Goal: Task Accomplishment & Management: Manage account settings

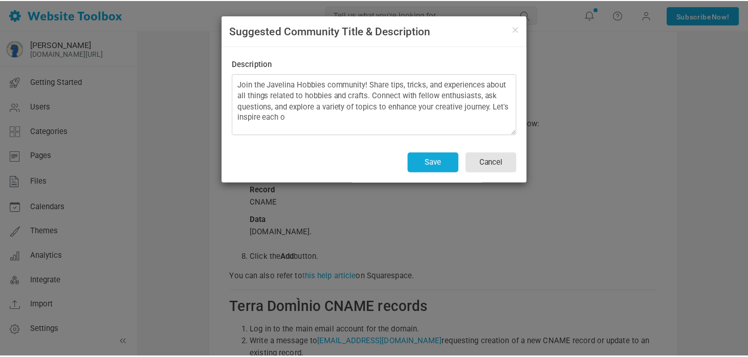
scroll to position [13449, 0]
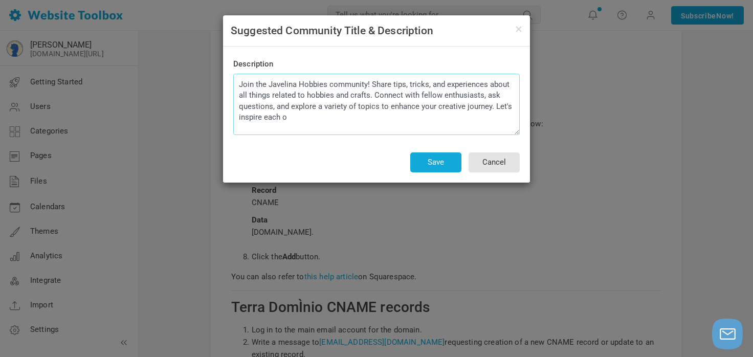
drag, startPoint x: 368, startPoint y: 96, endPoint x: 305, endPoint y: 97, distance: 62.9
click at [305, 97] on textarea "Join the Javelina Hobbies community! Share tips, tricks, and experiences about …" at bounding box center [376, 104] width 287 height 61
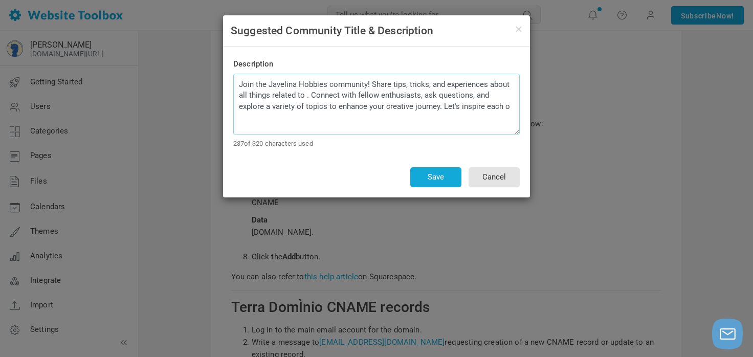
drag, startPoint x: 306, startPoint y: 93, endPoint x: 487, endPoint y: 78, distance: 181.7
click at [487, 78] on textarea "Join the Javelina Hobbies community! Share tips, tricks, and experiences about …" at bounding box center [376, 104] width 287 height 61
drag, startPoint x: 479, startPoint y: 109, endPoint x: 409, endPoint y: 107, distance: 69.6
click at [409, 107] on textarea "Join the Javelina Hobbies community! Share tips, tricks, and experiences about …" at bounding box center [376, 104] width 287 height 61
click at [399, 114] on textarea "Join the Javelina Hobbies community! Share tips, tricks, and experiences about …" at bounding box center [376, 104] width 287 height 61
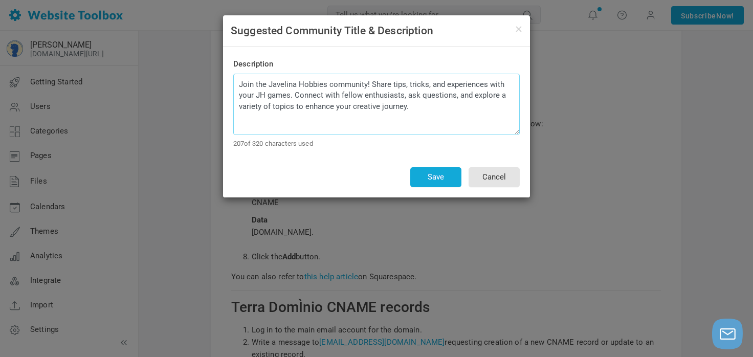
drag, startPoint x: 443, startPoint y: 107, endPoint x: 473, endPoint y: 95, distance: 32.6
click at [473, 95] on textarea "Join the Javelina Hobbies community! Share tips, tricks, and experiences about …" at bounding box center [376, 104] width 287 height 61
click at [477, 95] on textarea "Join the Javelina Hobbies community! Share tips, tricks, and experiences about …" at bounding box center [376, 104] width 287 height 61
drag, startPoint x: 317, startPoint y: 107, endPoint x: 269, endPoint y: 109, distance: 48.6
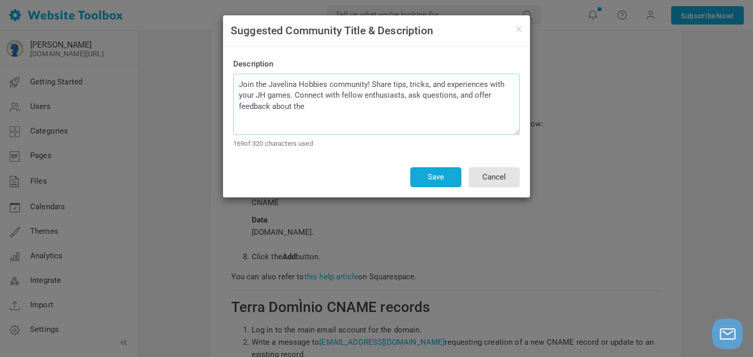
click at [269, 109] on textarea "Join the Javelina Hobbies community! Share tips, tricks, and experiences about …" at bounding box center [376, 104] width 287 height 61
drag, startPoint x: 363, startPoint y: 102, endPoint x: 326, endPoint y: 108, distance: 37.3
click at [326, 108] on textarea "Join the Javelina Hobbies community! Share tips, tricks, and experiences about …" at bounding box center [376, 104] width 287 height 61
click at [471, 101] on textarea "Join the Javelina Hobbies community! Share tips, tricks, and experiences about …" at bounding box center [376, 104] width 287 height 61
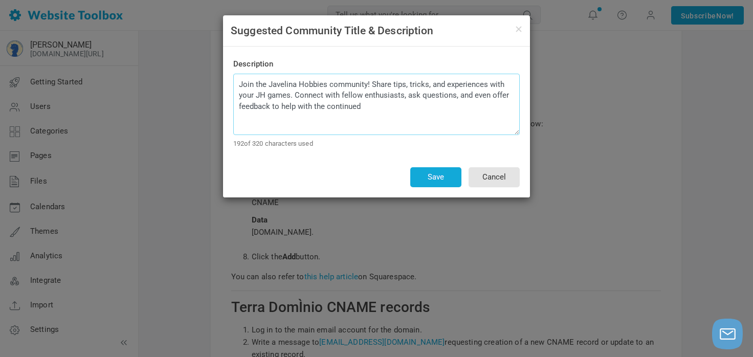
drag, startPoint x: 361, startPoint y: 106, endPoint x: 281, endPoint y: 114, distance: 80.7
click at [281, 114] on textarea "Join the Javelina Hobbies community! Share tips, tricks, and experiences about …" at bounding box center [376, 104] width 287 height 61
type textarea "Join the Javelina Hobbies community! Share tips, tricks, and experiences with y…"
click at [424, 171] on button "Save" at bounding box center [435, 177] width 51 height 20
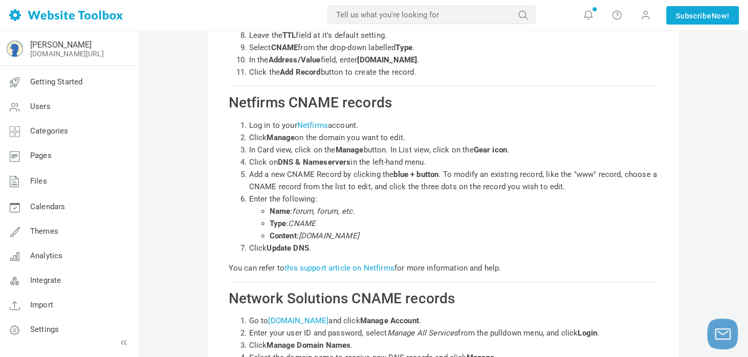
scroll to position [10672, 0]
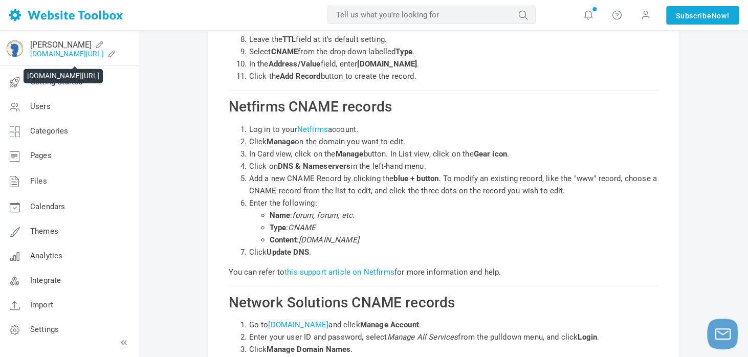
click at [101, 54] on link "forum.javelinahobbies.com/?authtoken=319ea14b24ef6b39dc03e41fd7426d7c&rememberM…" at bounding box center [67, 54] width 74 height 8
click at [51, 55] on link "forum.javelinahobbies.com/?authtoken=319ea14b24ef6b39dc03e41fd7426d7c&rememberM…" at bounding box center [67, 54] width 74 height 8
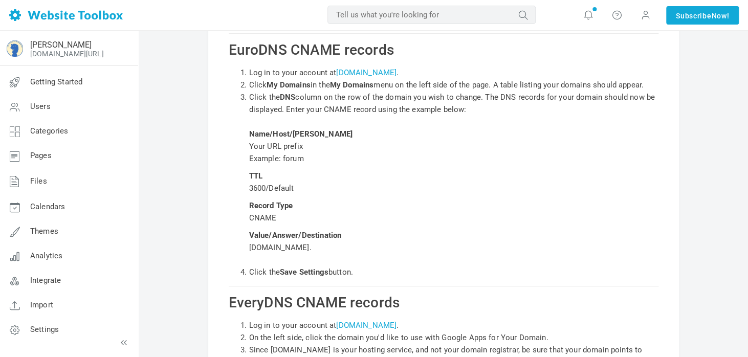
scroll to position [5102, 0]
click at [80, 56] on link "forum.javelinahobbies.com/?authtoken=319ea14b24ef6b39dc03e41fd7426d7c&rememberM…" at bounding box center [67, 54] width 74 height 8
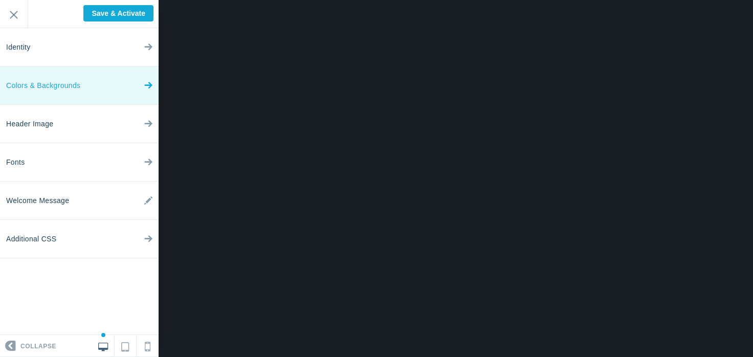
click at [86, 76] on link "Colors & Backgrounds" at bounding box center [79, 86] width 159 height 38
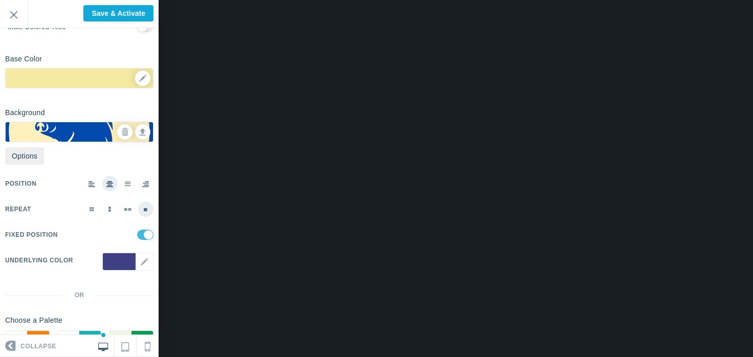
scroll to position [62, 0]
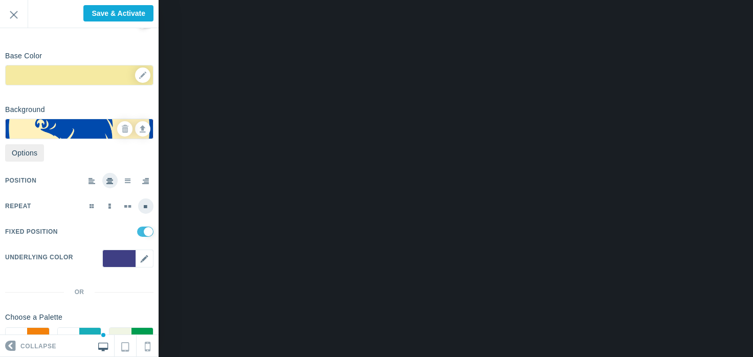
click at [109, 255] on div "▼" at bounding box center [127, 266] width 51 height 33
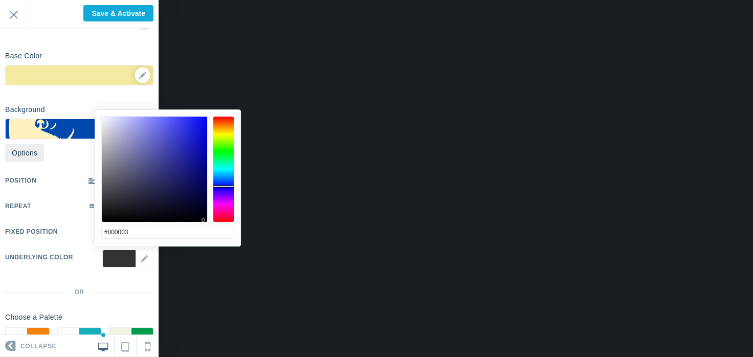
click at [204, 221] on div at bounding box center [154, 169] width 105 height 105
drag, startPoint x: 204, startPoint y: 221, endPoint x: 229, endPoint y: 219, distance: 25.6
click at [229, 219] on div at bounding box center [167, 169] width 133 height 106
type input "#000005"
click at [57, 269] on div "Position Repeat Fixed Position Underlying Color ▼" at bounding box center [79, 220] width 148 height 105
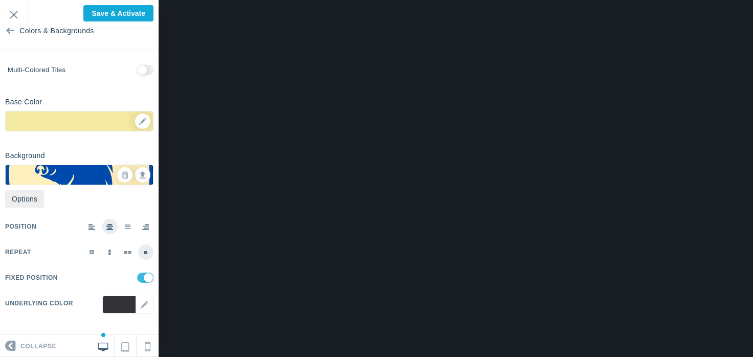
scroll to position [0, 0]
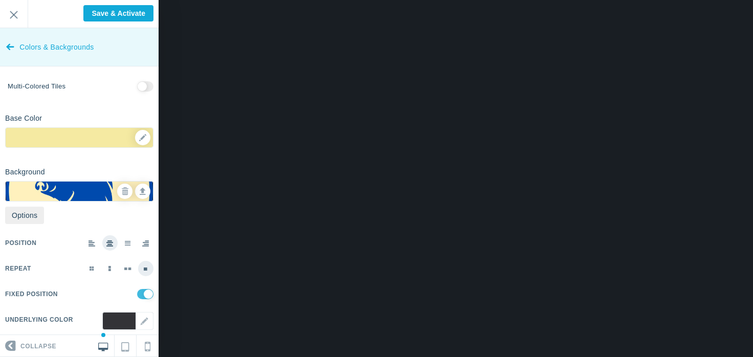
click at [13, 48] on icon at bounding box center [10, 45] width 8 height 38
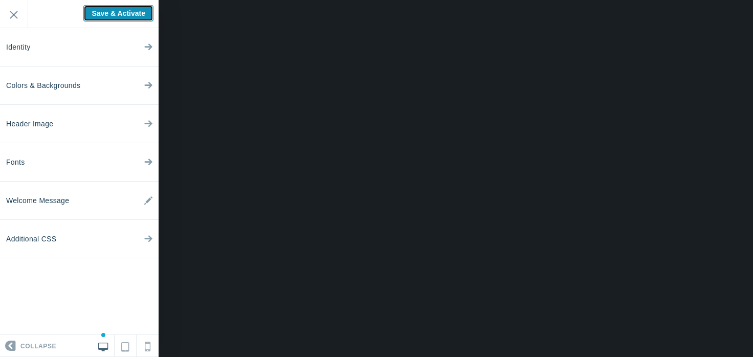
click at [88, 11] on input "Save & Activate" at bounding box center [118, 13] width 70 height 16
type input "Saving..."
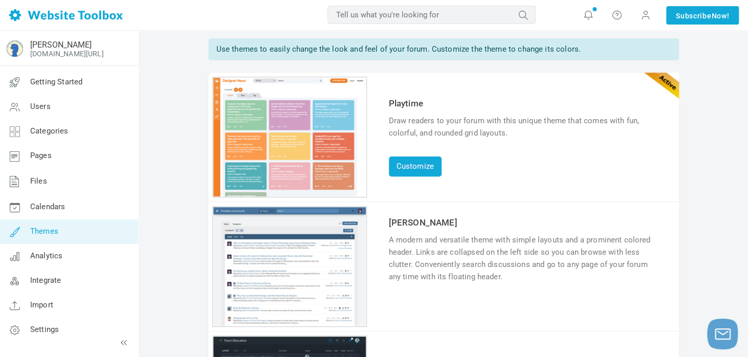
scroll to position [75, 0]
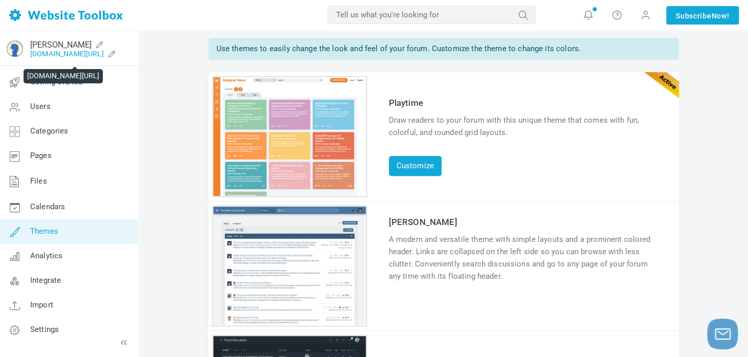
click at [67, 52] on link "[DOMAIN_NAME][URL]" at bounding box center [67, 54] width 74 height 8
